Goal: Task Accomplishment & Management: Manage account settings

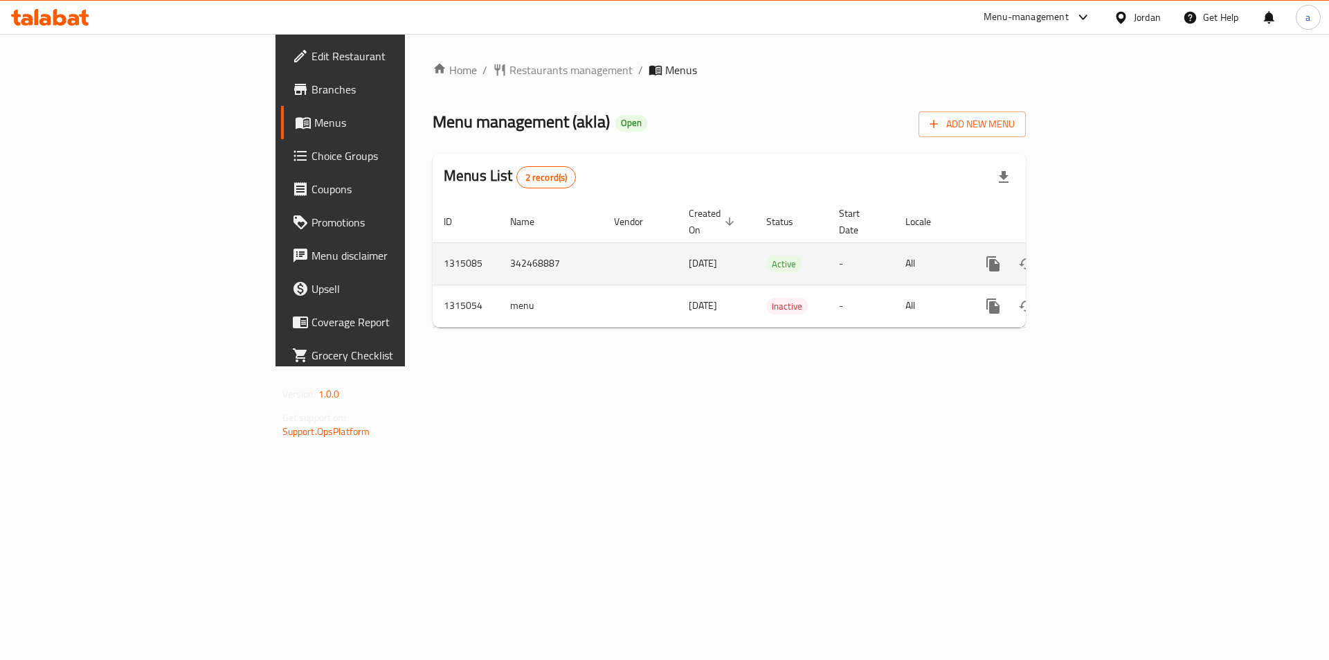
click at [1101, 255] on icon "enhanced table" at bounding box center [1093, 263] width 17 height 17
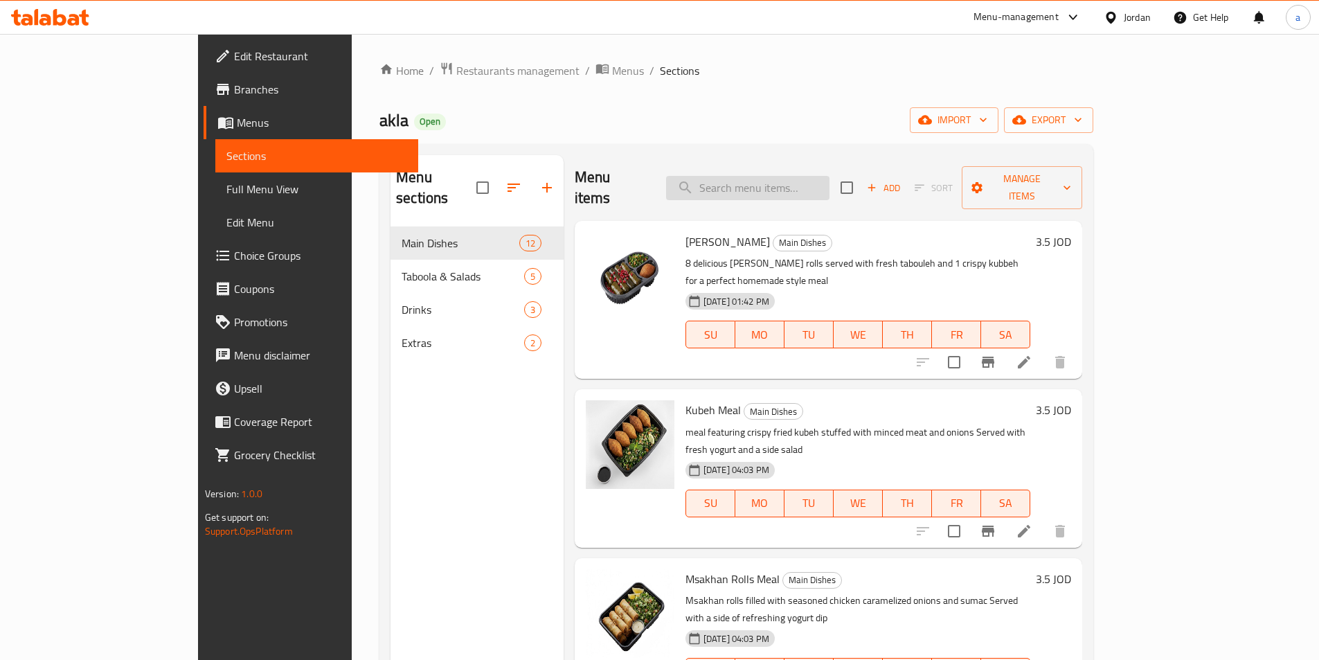
click at [800, 177] on input "search" at bounding box center [747, 188] width 163 height 24
paste input "Kubeh Meal"
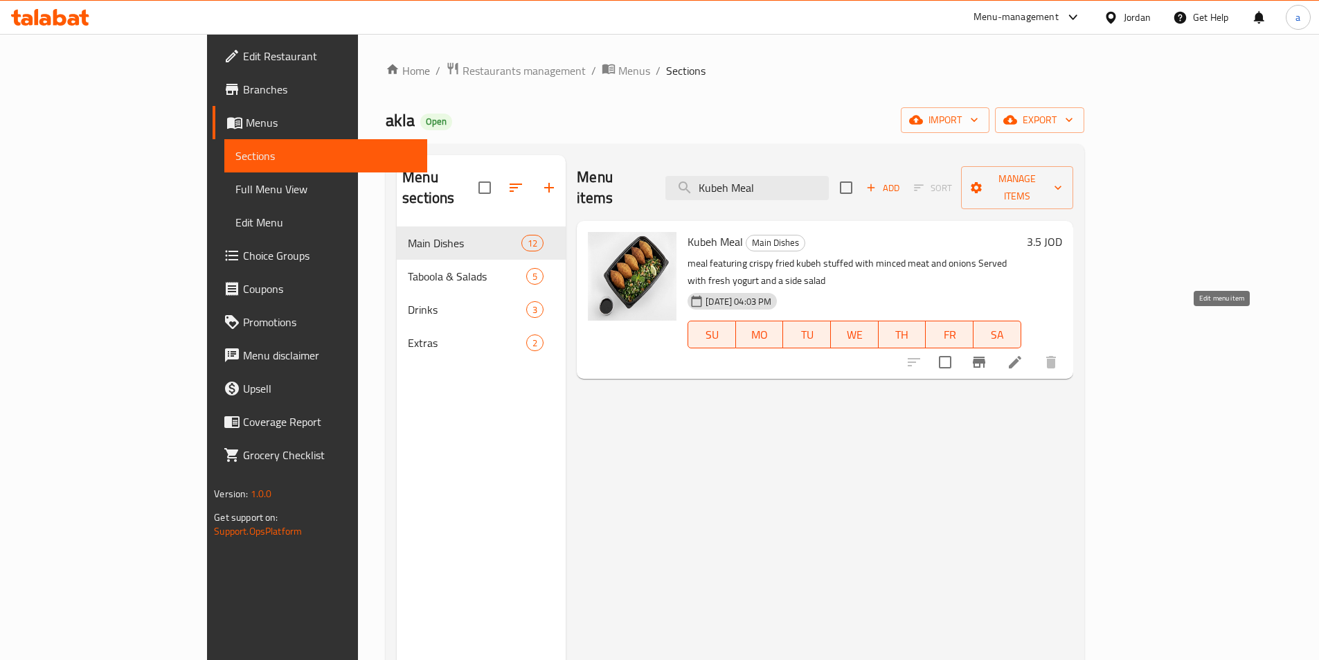
type input "Kubeh Meal"
click at [1021, 356] on icon at bounding box center [1015, 362] width 12 height 12
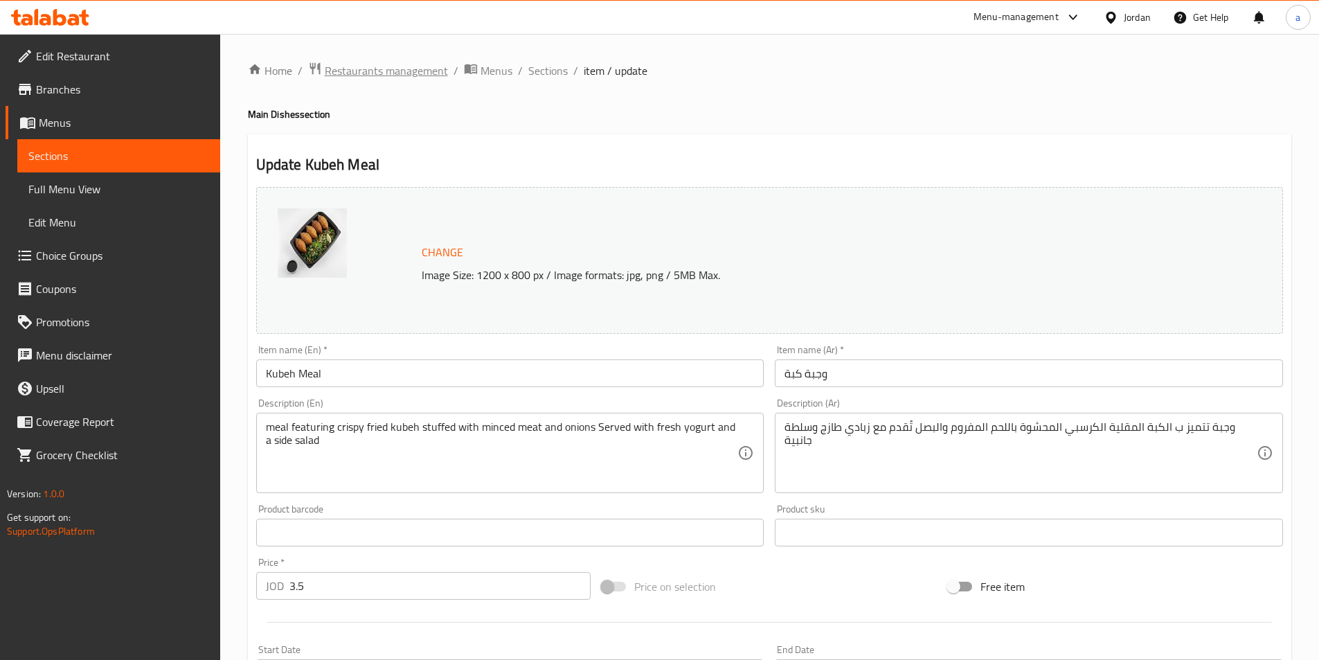
click at [354, 66] on span "Restaurants management" at bounding box center [386, 70] width 123 height 17
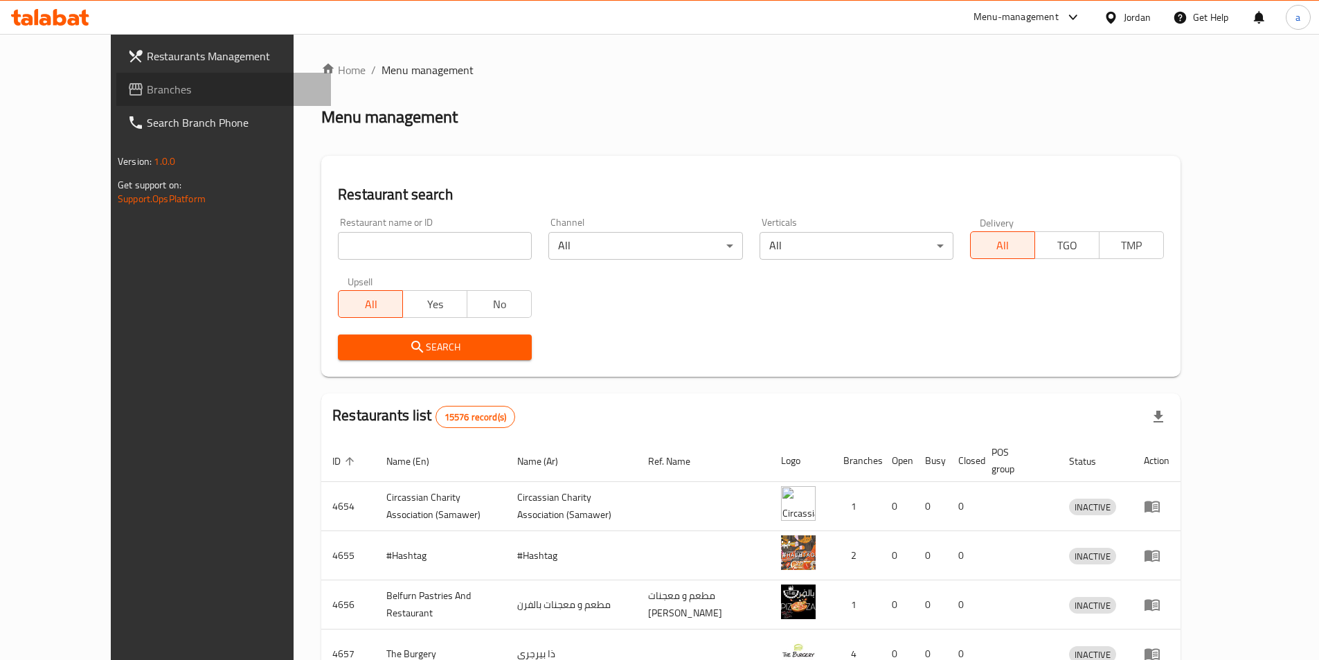
click at [147, 84] on span "Branches" at bounding box center [233, 89] width 173 height 17
